Goal: Information Seeking & Learning: Learn about a topic

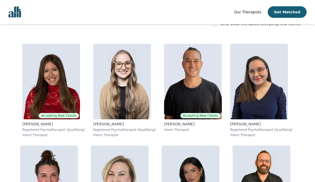
scroll to position [80, 0]
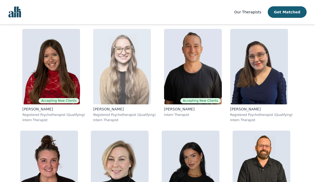
click at [114, 76] on img at bounding box center [122, 67] width 58 height 76
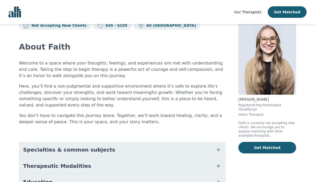
scroll to position [90, 0]
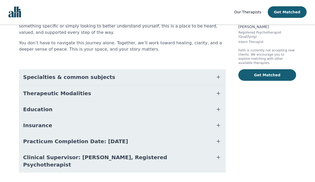
click at [111, 76] on button "Specialties & common subjects" at bounding box center [122, 77] width 207 height 16
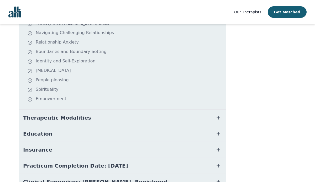
scroll to position [172, 0]
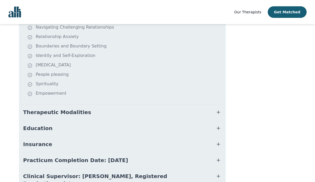
click at [97, 113] on button "Therapeutic Modalities" at bounding box center [122, 113] width 207 height 16
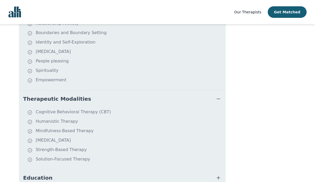
scroll to position [125, 0]
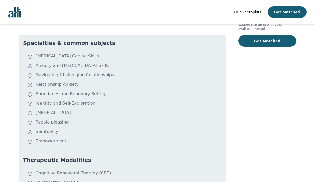
click at [78, 157] on span "Therapeutic Modalities" at bounding box center [57, 160] width 68 height 7
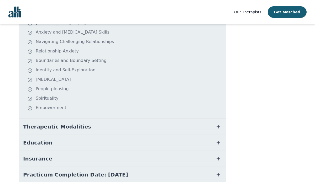
scroll to position [160, 0]
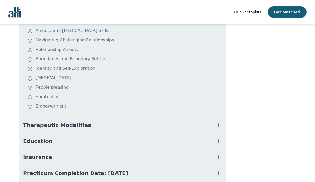
click at [80, 125] on button "Therapeutic Modalities" at bounding box center [122, 125] width 207 height 16
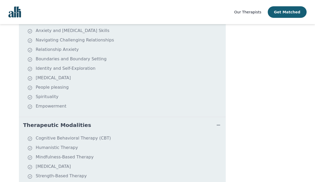
click at [107, 105] on li "Empowerment" at bounding box center [125, 106] width 197 height 7
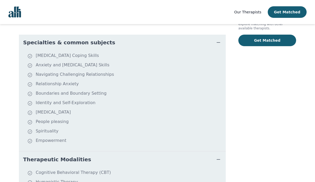
scroll to position [122, 0]
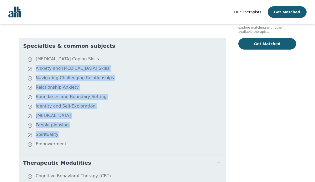
drag, startPoint x: 75, startPoint y: 145, endPoint x: 37, endPoint y: 72, distance: 82.5
click at [37, 72] on ul "[MEDICAL_DATA] Coping Skills Anxiety and [MEDICAL_DATA] Skills Navigating Chall…" at bounding box center [122, 104] width 203 height 97
click at [76, 165] on span "Therapeutic Modalities" at bounding box center [57, 163] width 68 height 7
click at [71, 146] on li "Empowerment" at bounding box center [125, 144] width 197 height 7
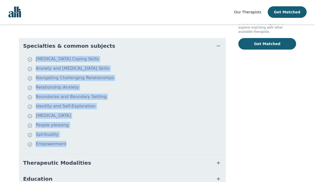
drag, startPoint x: 71, startPoint y: 146, endPoint x: 33, endPoint y: 61, distance: 92.7
click at [33, 61] on ul "[MEDICAL_DATA] Coping Skills Anxiety and [MEDICAL_DATA] Skills Navigating Chall…" at bounding box center [122, 104] width 203 height 97
